Goal: Navigation & Orientation: Find specific page/section

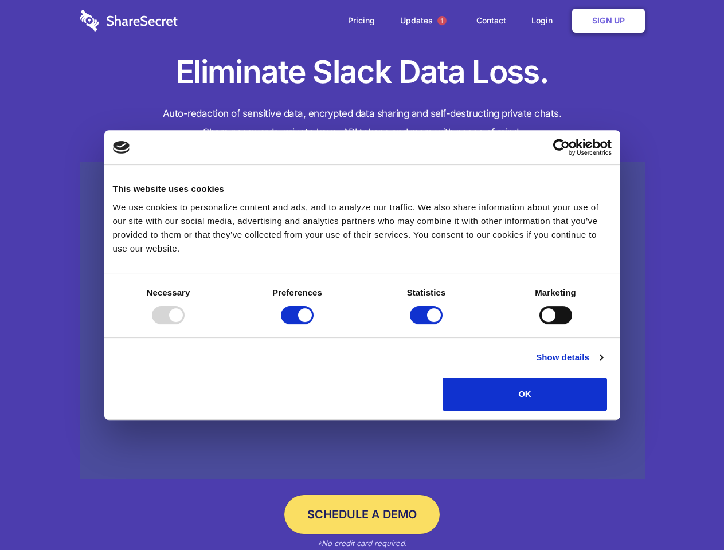
click at [184, 324] on div at bounding box center [168, 315] width 33 height 18
click at [313, 324] on input "Preferences" at bounding box center [297, 315] width 33 height 18
checkbox input "false"
click at [427, 324] on input "Statistics" at bounding box center [426, 315] width 33 height 18
checkbox input "false"
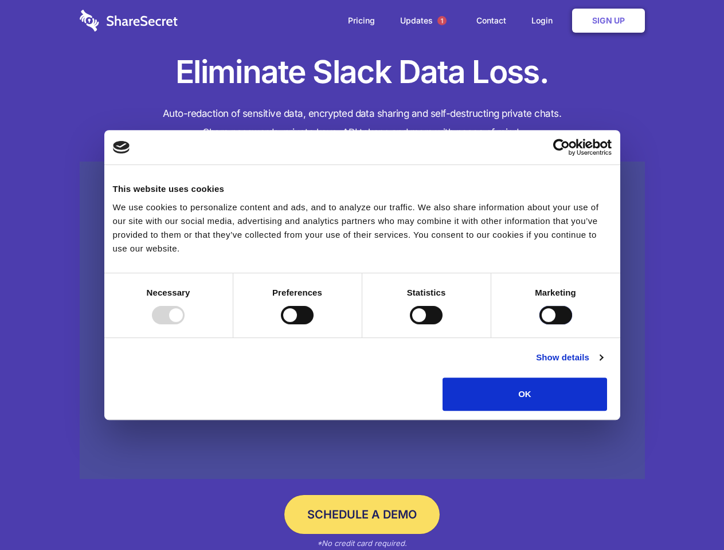
click at [539, 324] on input "Marketing" at bounding box center [555, 315] width 33 height 18
checkbox input "true"
click at [602, 364] on link "Show details" at bounding box center [569, 358] width 66 height 14
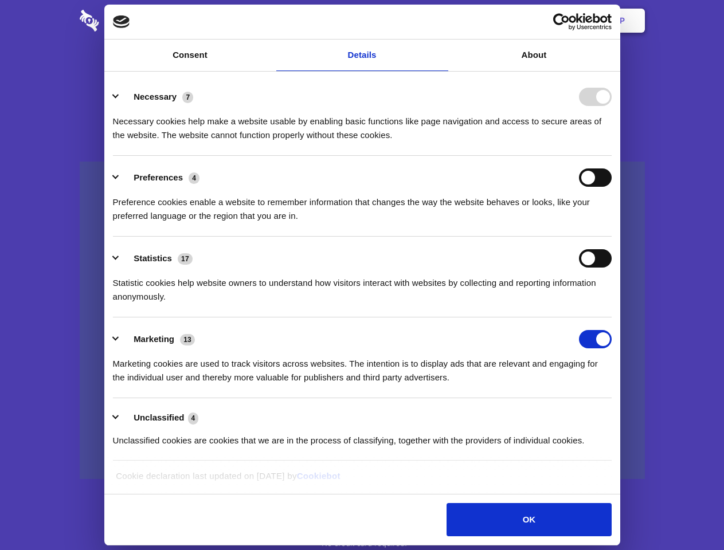
click at [617, 415] on ul "Necessary 7 Necessary cookies help make a website usable by enabling basic func…" at bounding box center [361, 268] width 509 height 386
click at [441, 21] on span "1" at bounding box center [441, 20] width 9 height 9
